Goal: Navigation & Orientation: Find specific page/section

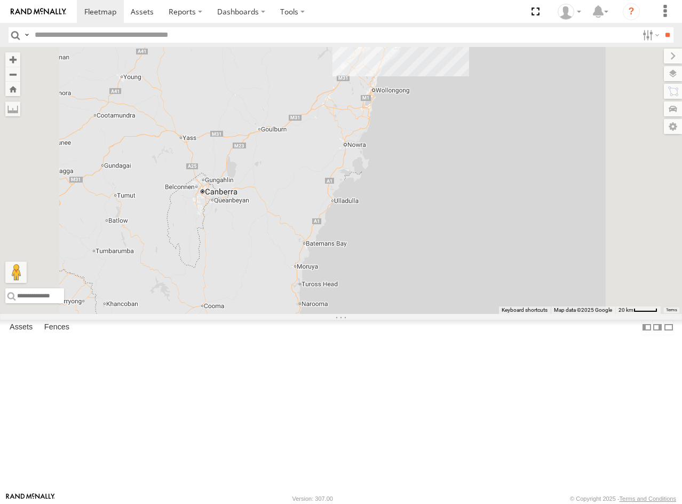
click at [0, 0] on div "05QMC [PERSON_NAME]" at bounding box center [0, 0] width 0 height 0
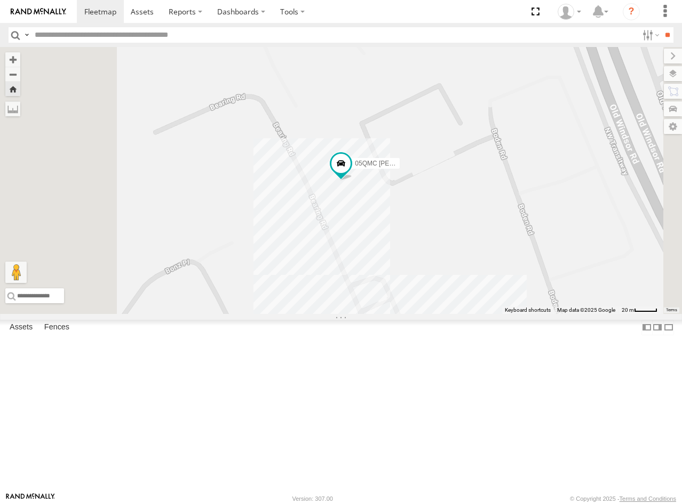
click at [0, 0] on div "14QMC Hamza" at bounding box center [0, 0] width 0 height 0
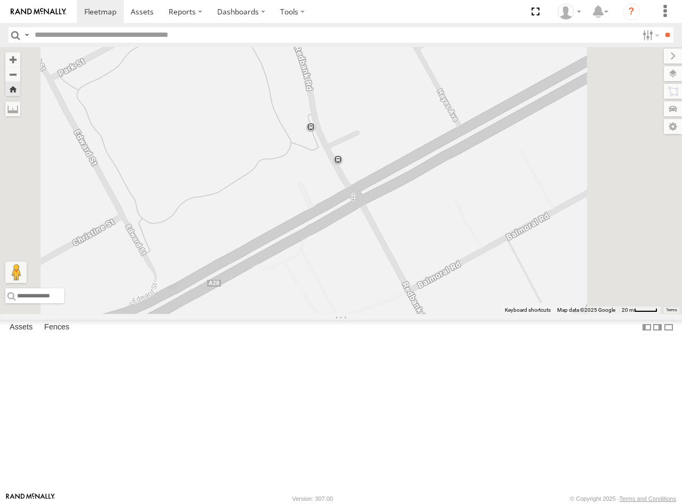
click at [0, 0] on div "Vehicles-Heavy" at bounding box center [0, 0] width 0 height 0
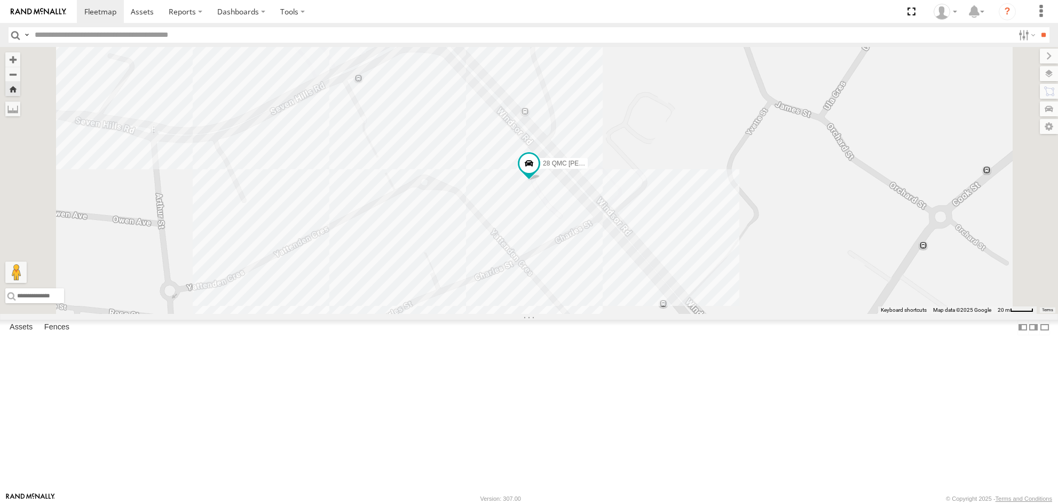
scroll to position [1122, 0]
click at [0, 0] on div "01 [PERSON_NAME]" at bounding box center [0, 0] width 0 height 0
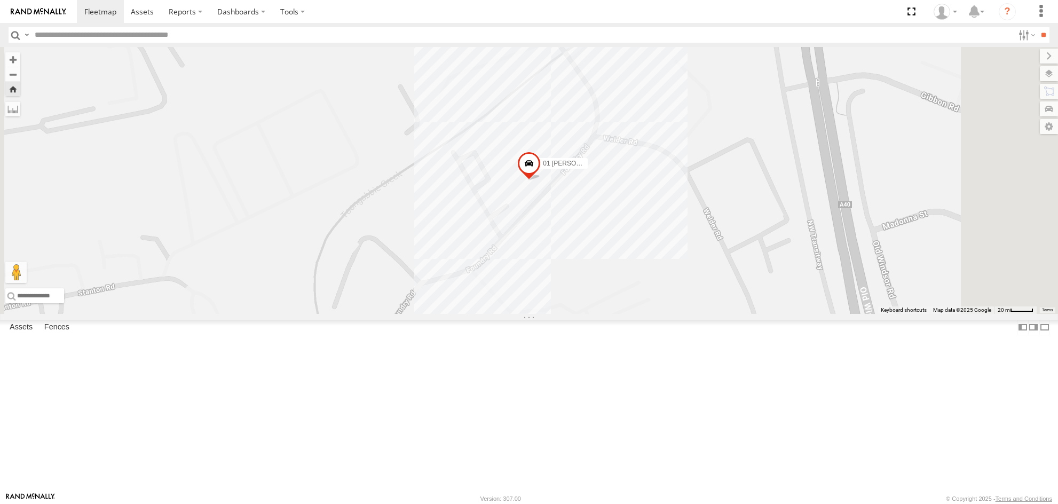
click at [541, 180] on span at bounding box center [528, 166] width 23 height 29
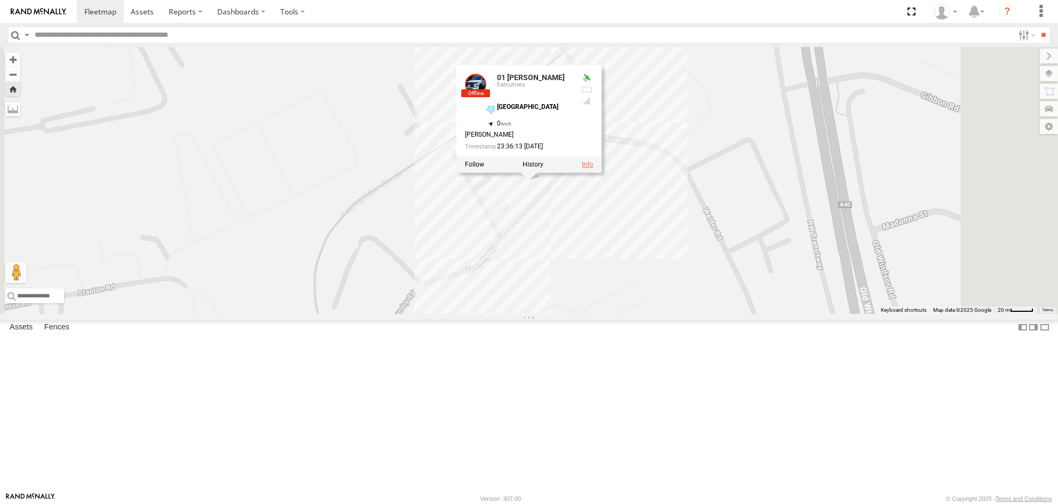
click at [593, 168] on link at bounding box center [587, 164] width 11 height 7
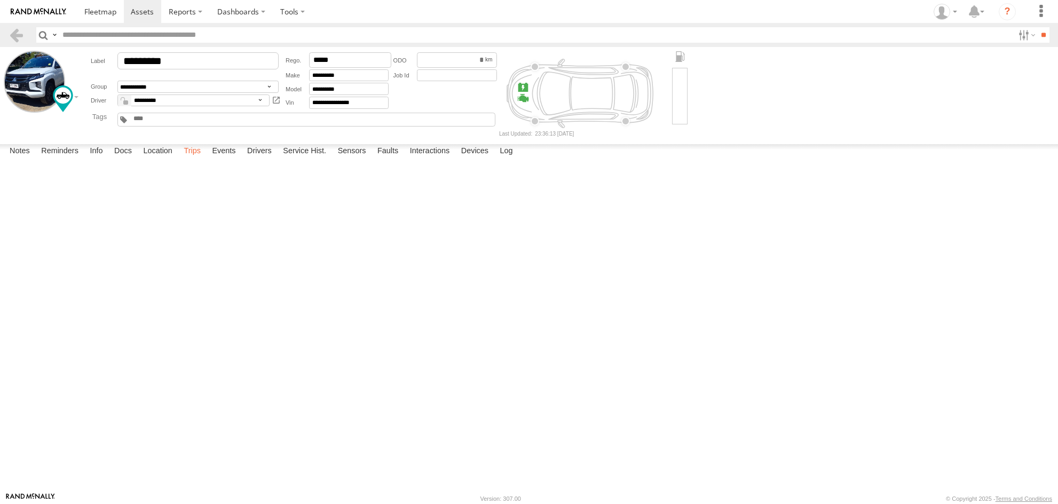
click at [188, 159] on label "Trips" at bounding box center [192, 151] width 28 height 15
click at [198, 159] on label "Trips" at bounding box center [192, 151] width 28 height 15
click at [166, 159] on label "Location" at bounding box center [158, 151] width 40 height 15
click at [188, 159] on label "Trips" at bounding box center [192, 151] width 28 height 15
click at [51, 14] on img at bounding box center [39, 11] width 56 height 7
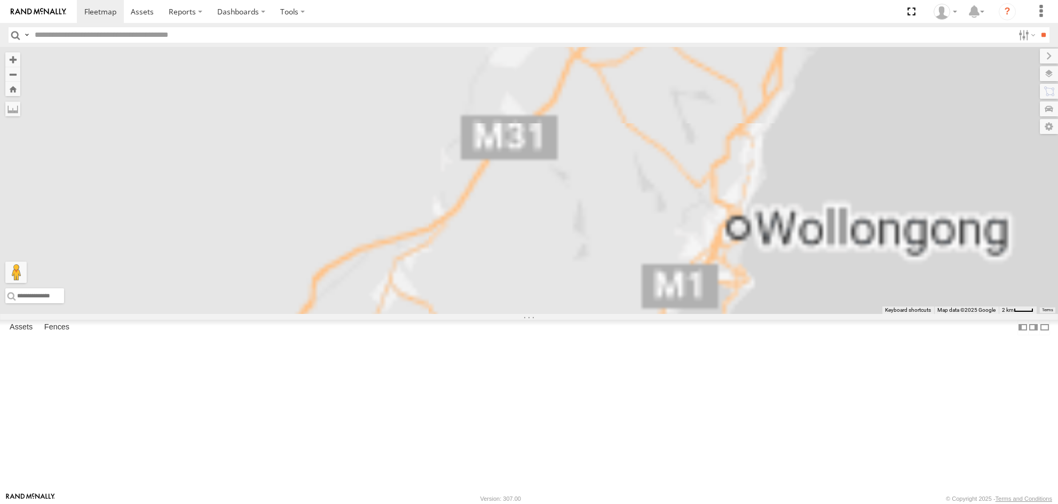
drag, startPoint x: 730, startPoint y: 149, endPoint x: 613, endPoint y: 390, distance: 267.7
click at [614, 314] on div "08QMC Mostafa 27QMC" at bounding box center [529, 180] width 1058 height 267
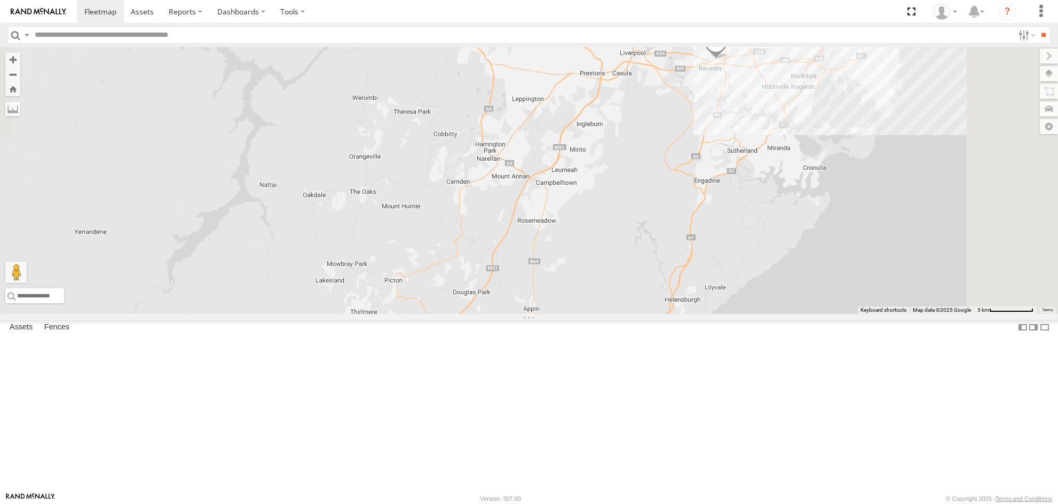
drag, startPoint x: 840, startPoint y: 168, endPoint x: 677, endPoint y: 345, distance: 241.1
click at [687, 314] on div "08QMC Mostafa 27QMC 15 2 30 QMC [PERSON_NAME]" at bounding box center [529, 180] width 1058 height 267
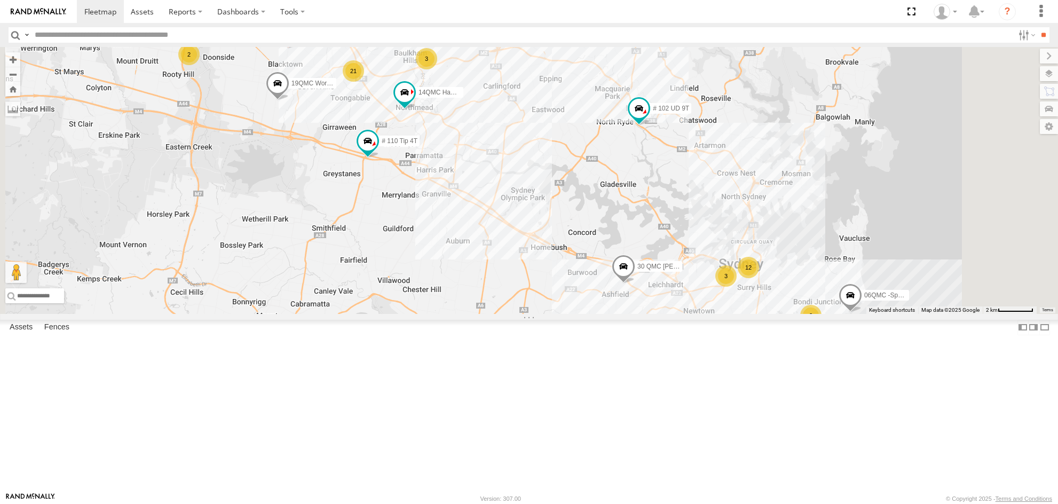
drag, startPoint x: 698, startPoint y: 320, endPoint x: 715, endPoint y: 285, distance: 39.6
click at [715, 285] on div "08QMC Mostafa 27QMC 06QMC -Spare 30 QMC [PERSON_NAME] # KS75A 19QMC Workshop 14…" at bounding box center [529, 180] width 1058 height 267
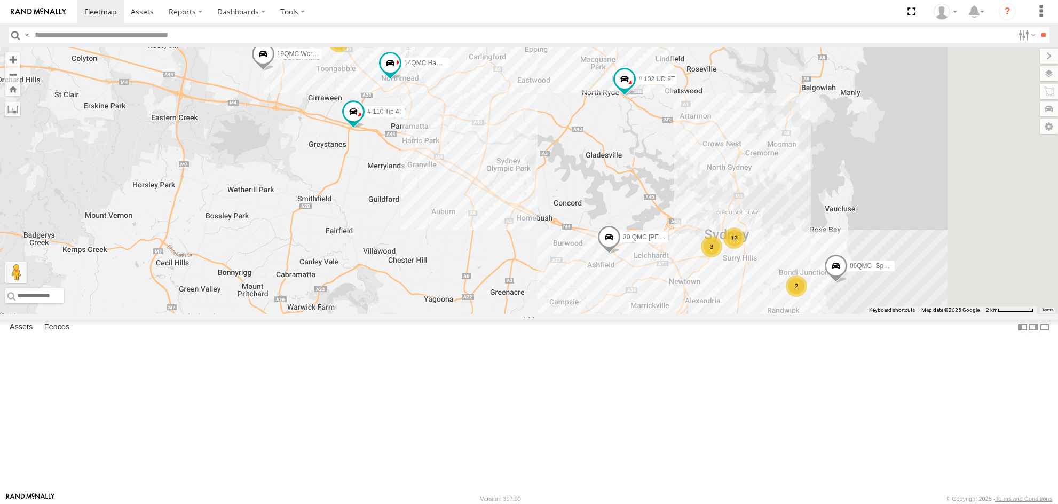
drag, startPoint x: 685, startPoint y: 305, endPoint x: 670, endPoint y: 273, distance: 35.4
click at [670, 273] on div "08QMC Mostafa 27QMC 06QMC -Spare 30 QMC [PERSON_NAME] # KS75A 19QMC Workshop 14…" at bounding box center [529, 180] width 1058 height 267
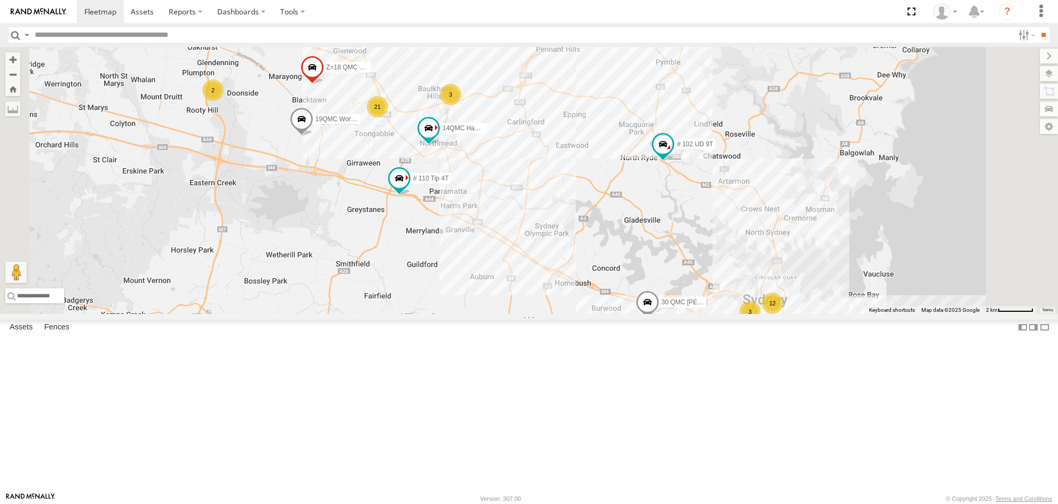
drag, startPoint x: 677, startPoint y: 221, endPoint x: 717, endPoint y: 288, distance: 78.0
click at [717, 288] on div "08QMC Mostafa 27QMC 06QMC -Spare 30 QMC [PERSON_NAME] # KS75A 19QMC Workshop 14…" at bounding box center [529, 180] width 1058 height 267
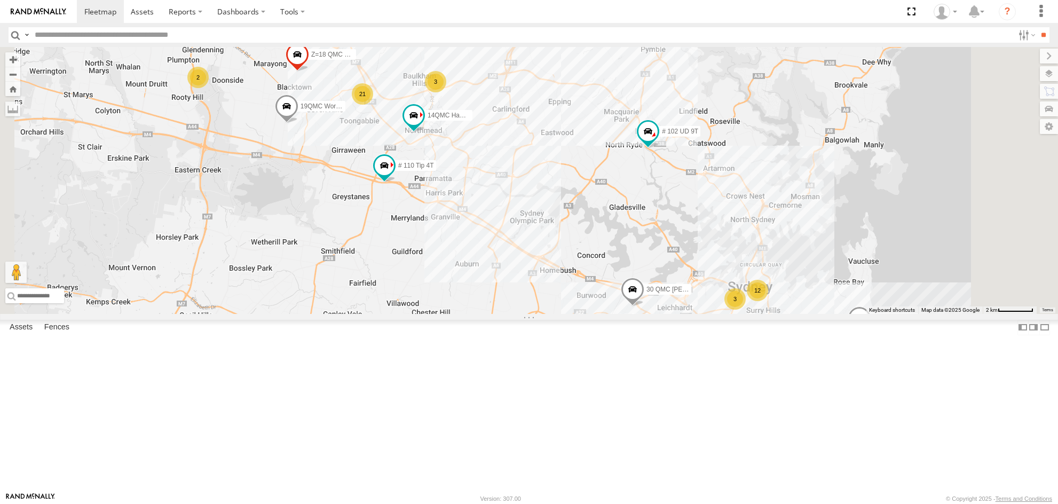
drag, startPoint x: 738, startPoint y: 291, endPoint x: 677, endPoint y: 249, distance: 74.1
click at [677, 249] on div "08QMC Mostafa 27QMC 06QMC -Spare 30 QMC [PERSON_NAME] # KS75A 19QMC Workshop 14…" at bounding box center [529, 180] width 1058 height 267
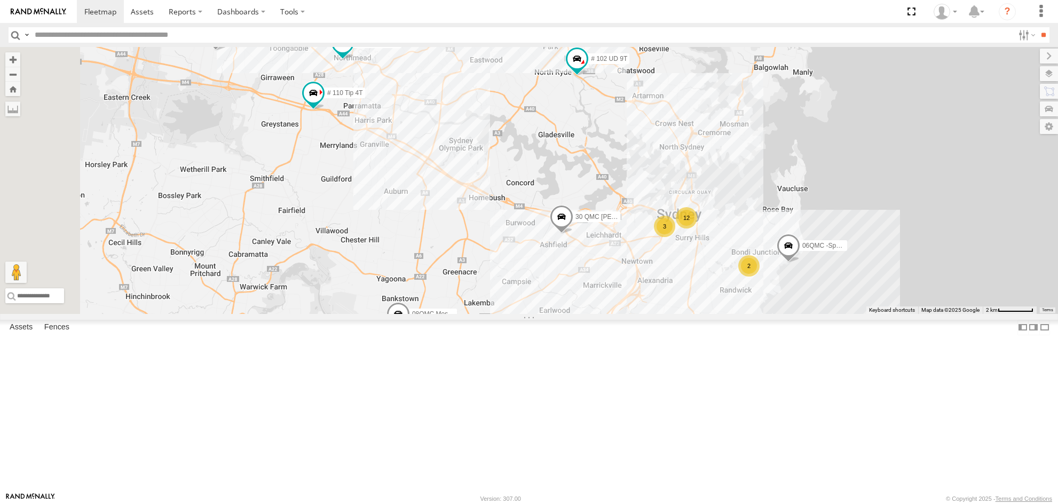
drag, startPoint x: 452, startPoint y: 250, endPoint x: 585, endPoint y: 239, distance: 132.8
click at [585, 239] on div "08QMC Mostafa 27QMC 06QMC -Spare 30 QMC [PERSON_NAME] # KS75A 19QMC Workshop 14…" at bounding box center [529, 180] width 1058 height 267
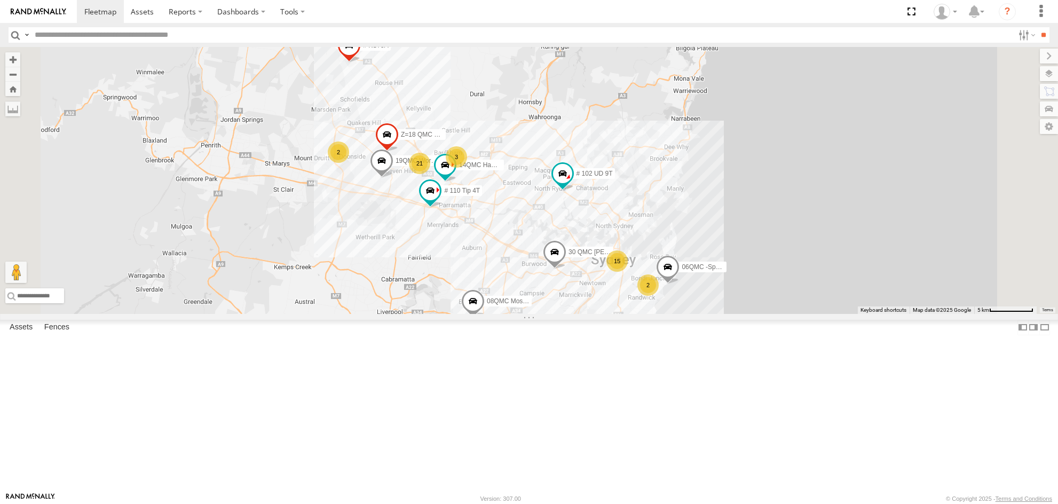
drag, startPoint x: 648, startPoint y: 170, endPoint x: 659, endPoint y: 242, distance: 73.5
click at [659, 242] on div "08QMC Mostafa 27QMC 06QMC -Spare 30 QMC [PERSON_NAME] # KS75A 19QMC Workshop 14…" at bounding box center [529, 180] width 1058 height 267
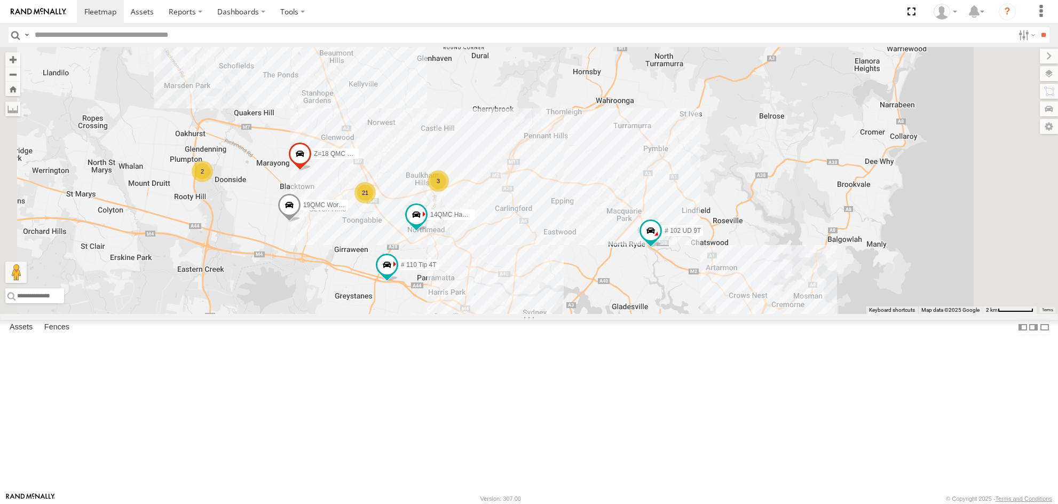
click at [614, 215] on div "08QMC Mostafa 27QMC 06QMC -Spare 30 QMC [PERSON_NAME] # KS75A 19QMC Workshop 14…" at bounding box center [529, 180] width 1058 height 267
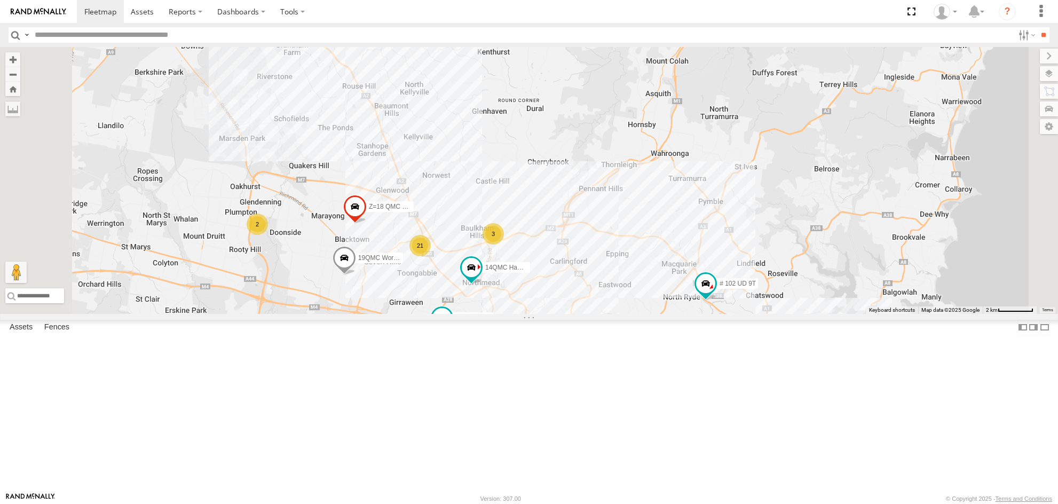
drag, startPoint x: 614, startPoint y: 215, endPoint x: 669, endPoint y: 269, distance: 77.0
click at [669, 269] on div "08QMC Mostafa 27QMC 06QMC -Spare 30 QMC [PERSON_NAME] # KS75A 19QMC Workshop 14…" at bounding box center [529, 180] width 1058 height 267
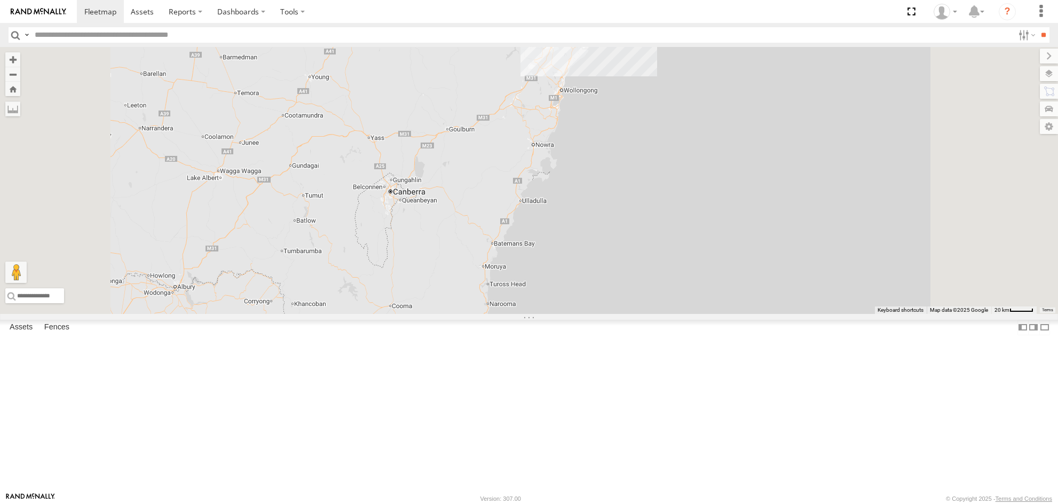
click at [0, 0] on div "# F25 Forklift" at bounding box center [0, 0] width 0 height 0
